Goal: Find specific page/section: Find specific page/section

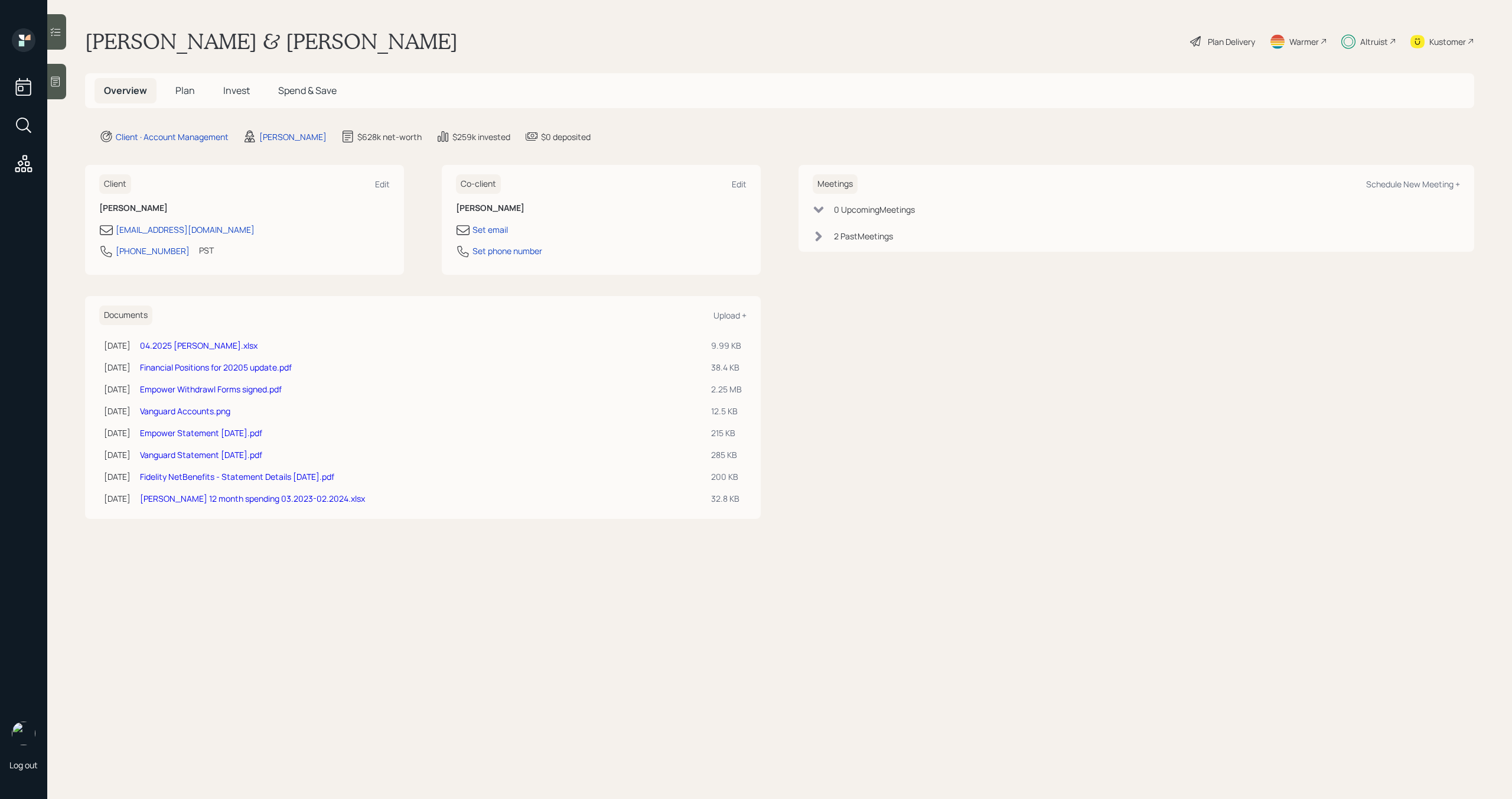
click at [1375, 48] on div "Altruist" at bounding box center [1368, 41] width 55 height 26
